Goal: Information Seeking & Learning: Learn about a topic

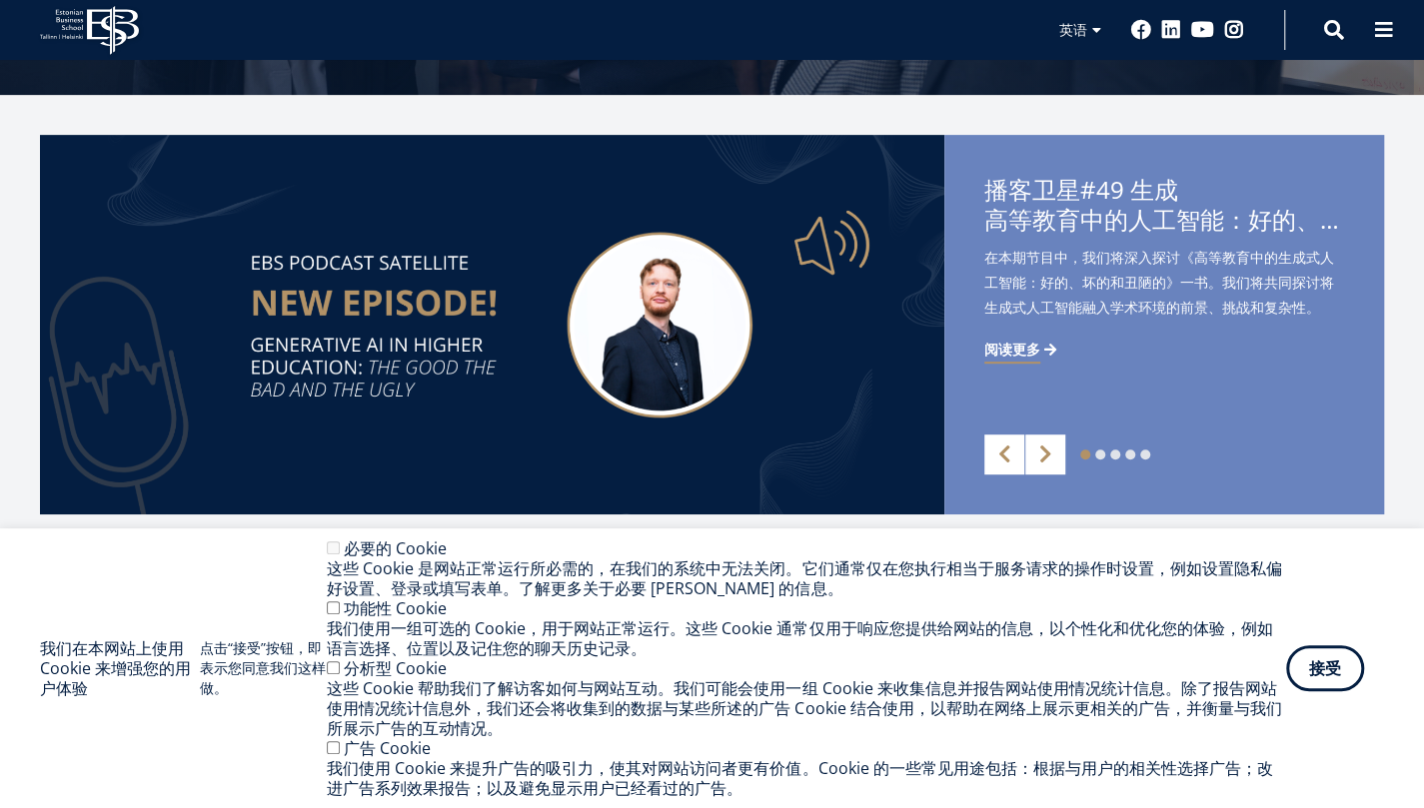
scroll to position [500, 0]
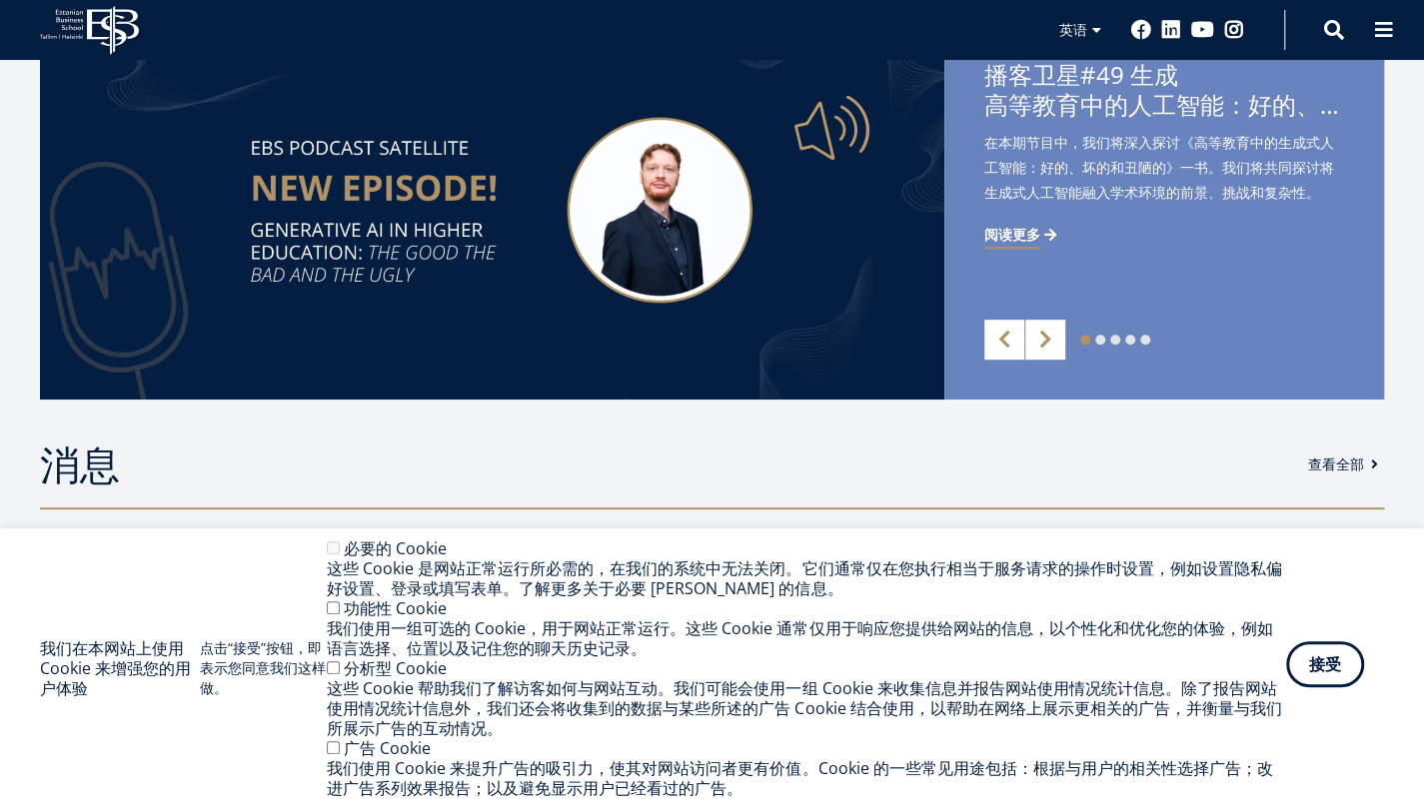
drag, startPoint x: 1327, startPoint y: 670, endPoint x: 1285, endPoint y: 624, distance: 63.0
click at [1327, 670] on font "接受" at bounding box center [1325, 668] width 32 height 22
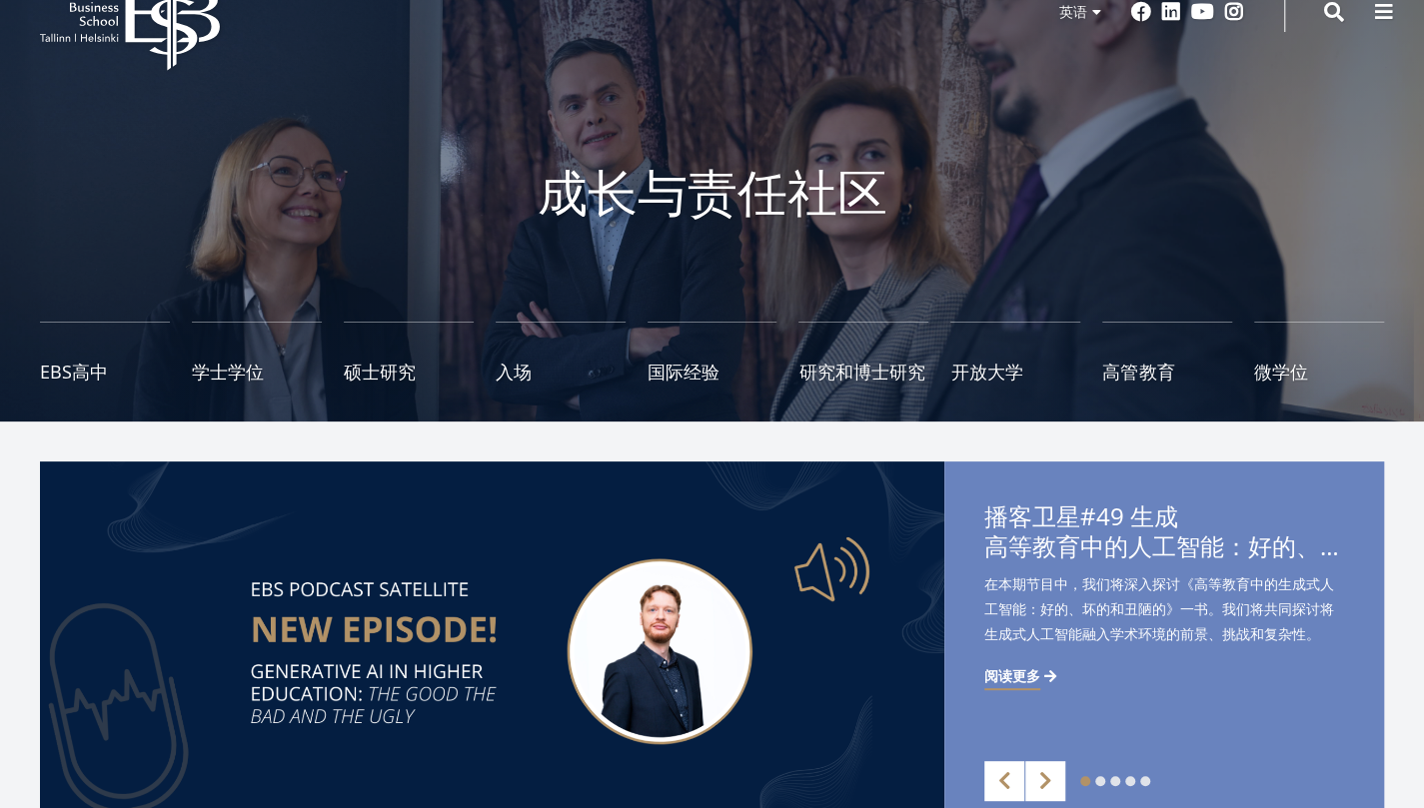
scroll to position [0, 0]
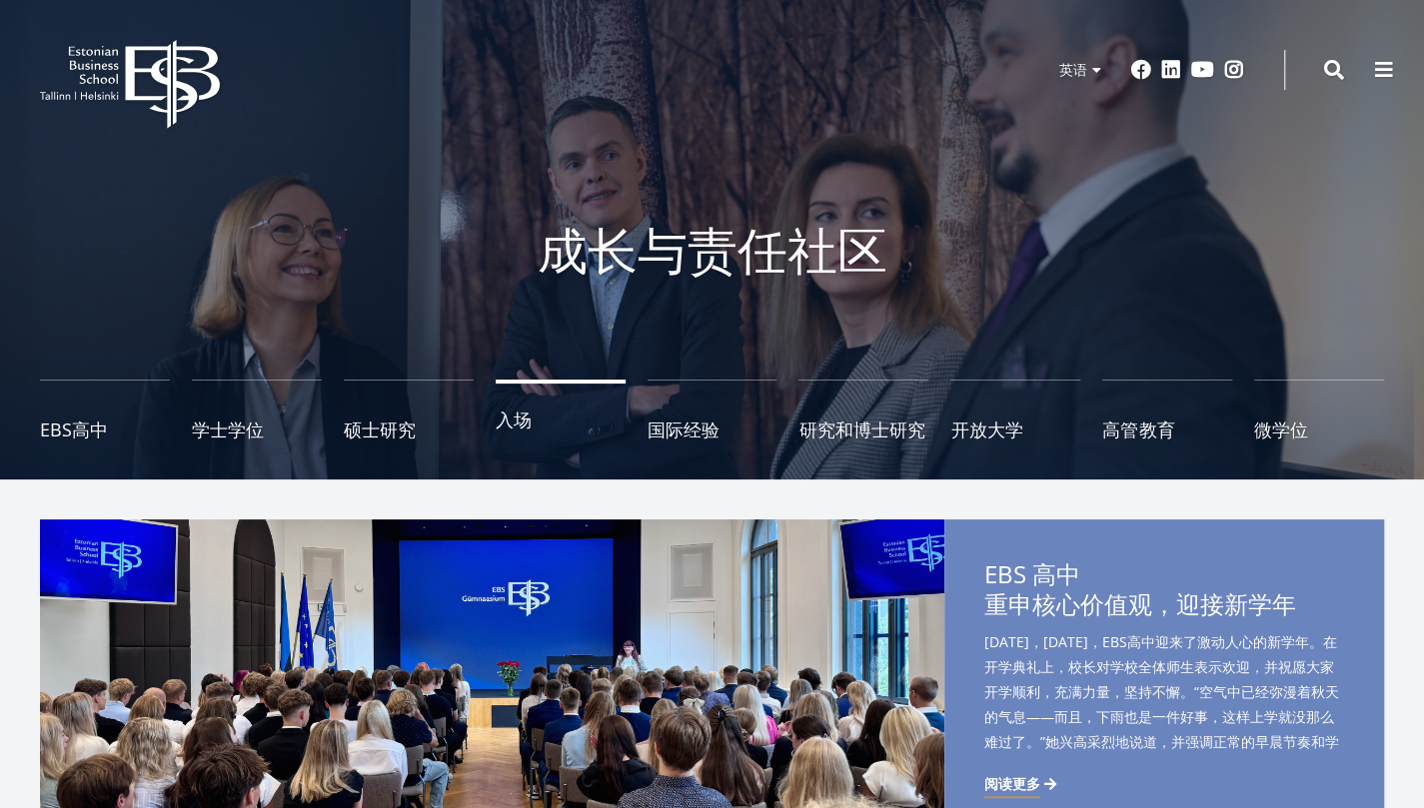
click at [519, 412] on font "入场" at bounding box center [514, 420] width 36 height 24
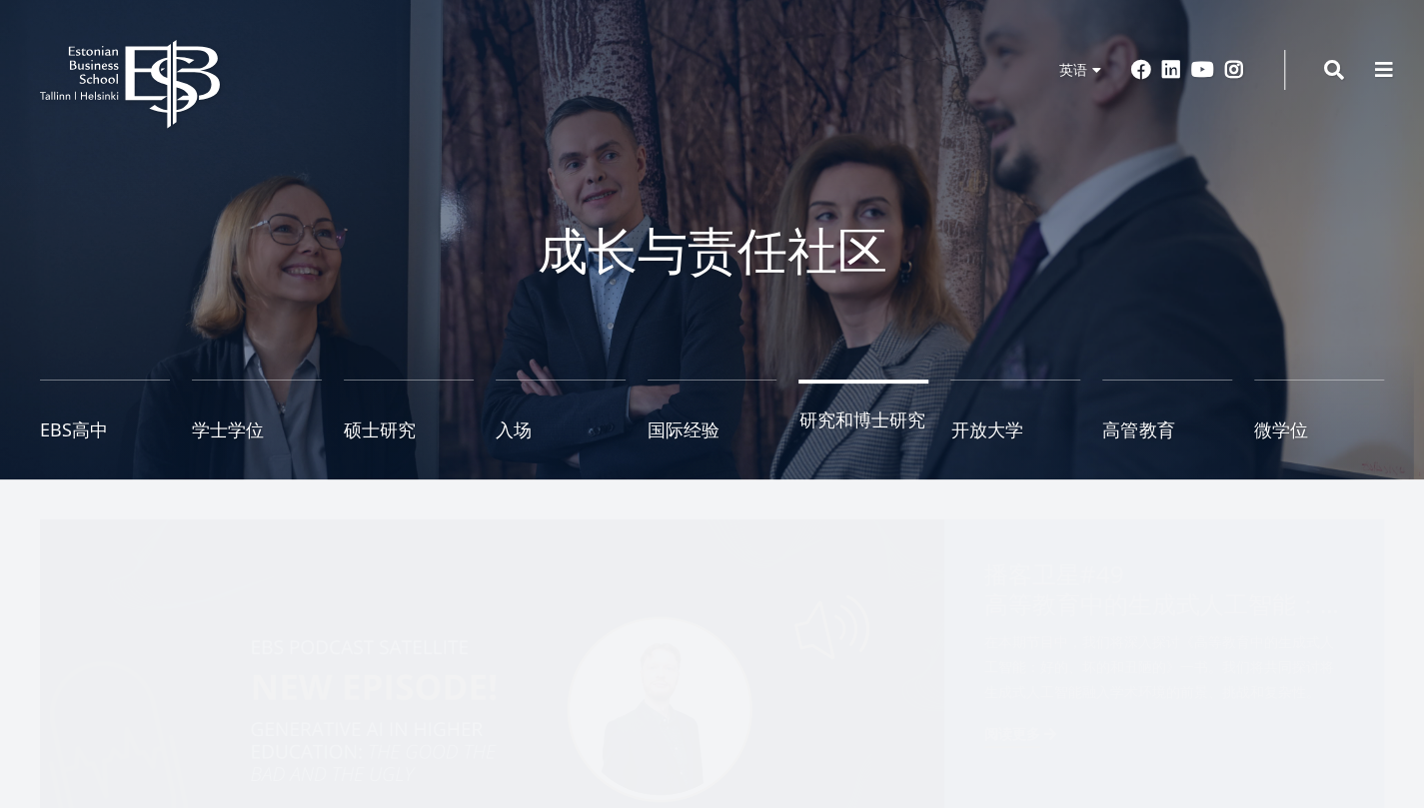
click at [830, 408] on font "研究和博士研究" at bounding box center [861, 420] width 126 height 24
